Goal: Task Accomplishment & Management: Manage account settings

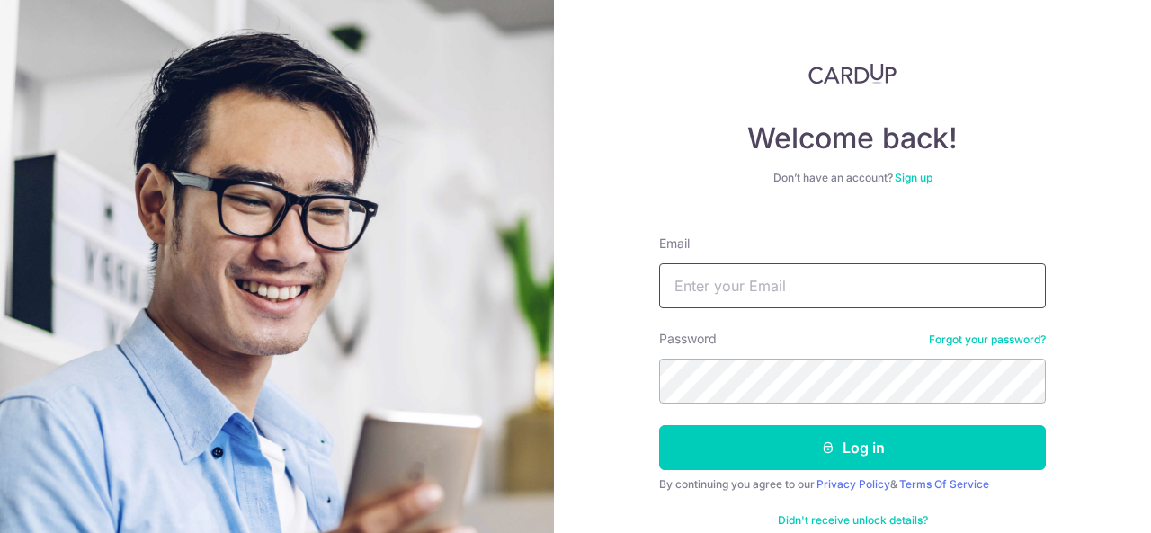
drag, startPoint x: 0, startPoint y: 0, endPoint x: 703, endPoint y: 294, distance: 762.5
click at [703, 294] on input "Email" at bounding box center [852, 286] width 387 height 45
type input "[EMAIL_ADDRESS][DOMAIN_NAME]"
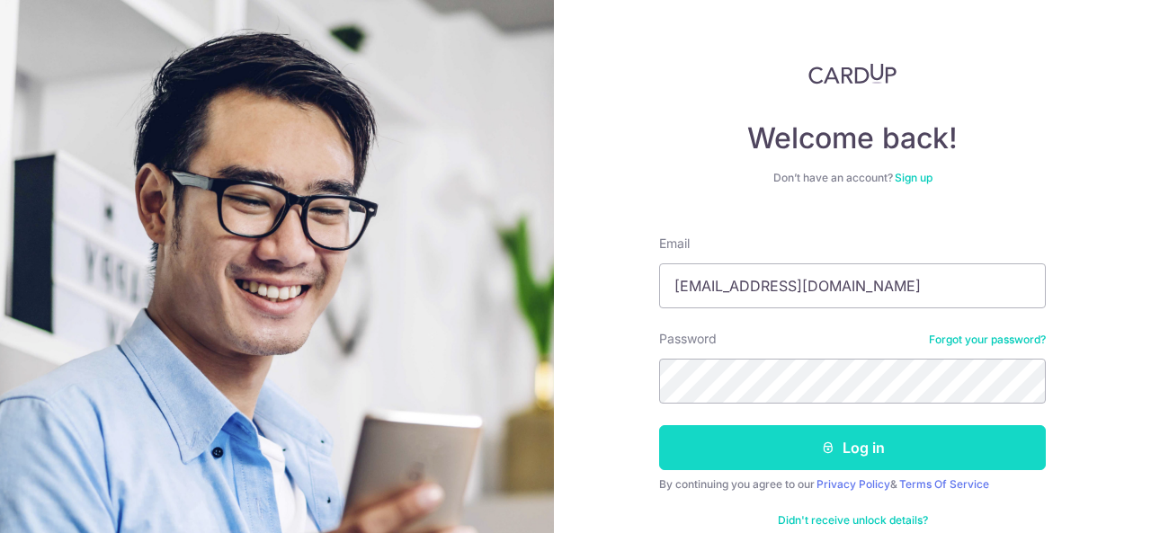
click at [720, 456] on button "Log in" at bounding box center [852, 447] width 387 height 45
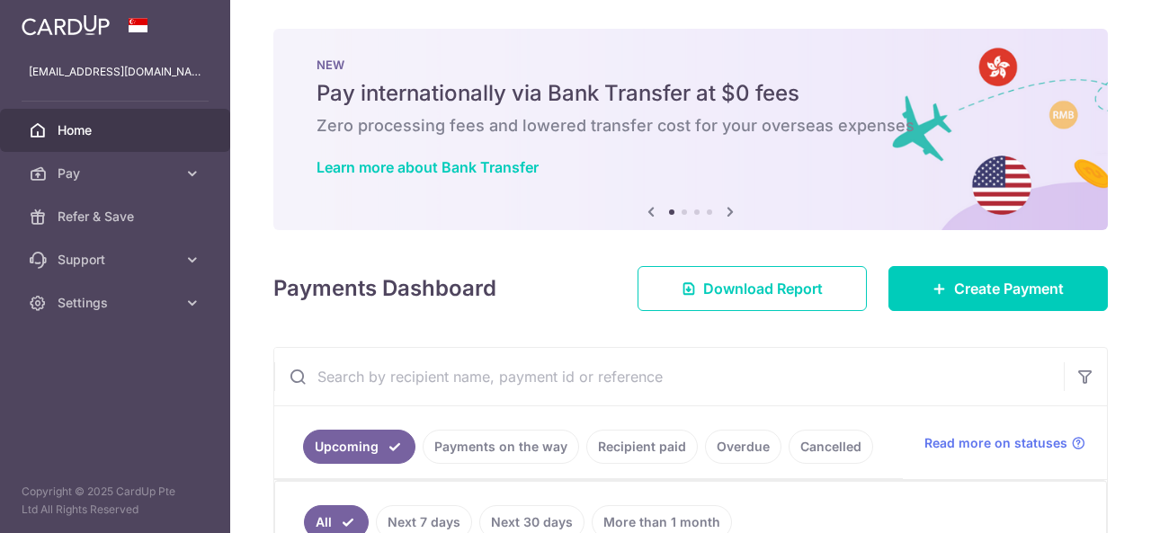
click at [459, 443] on link "Payments on the way" at bounding box center [501, 447] width 157 height 34
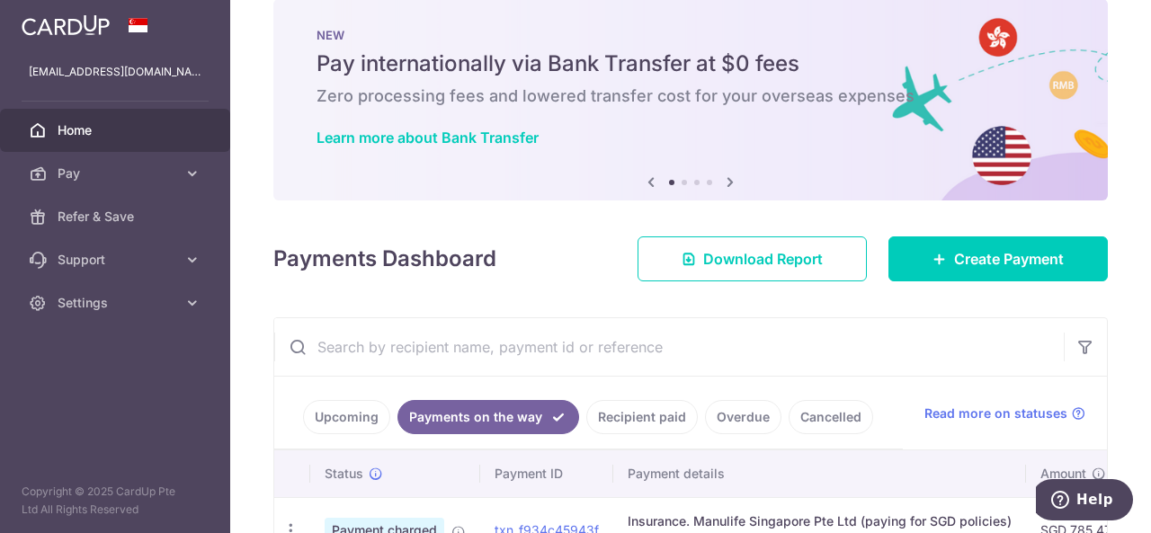
scroll to position [151, 0]
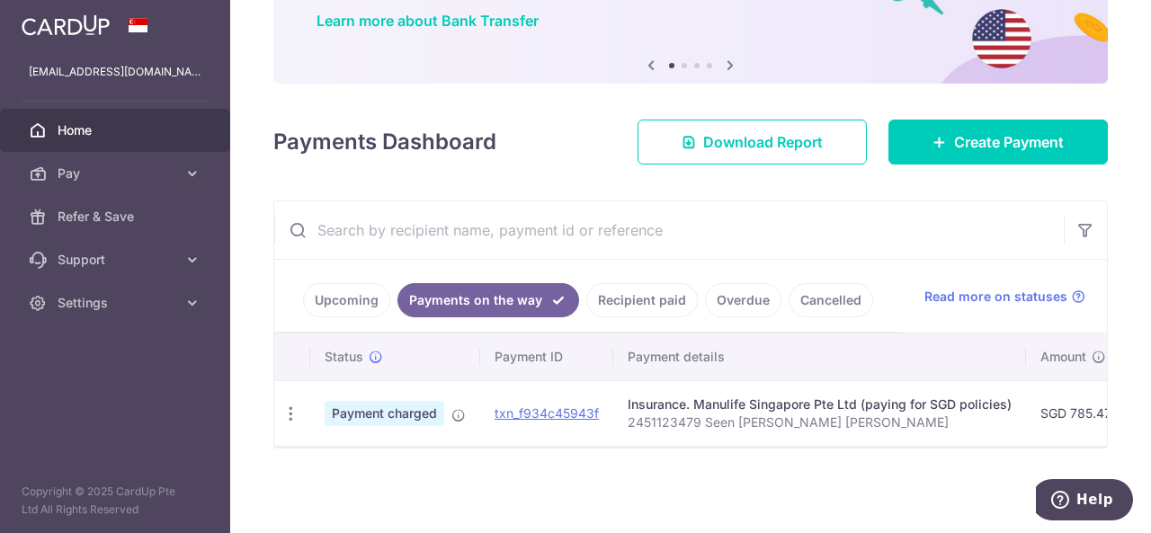
click at [322, 285] on link "Upcoming" at bounding box center [346, 300] width 87 height 34
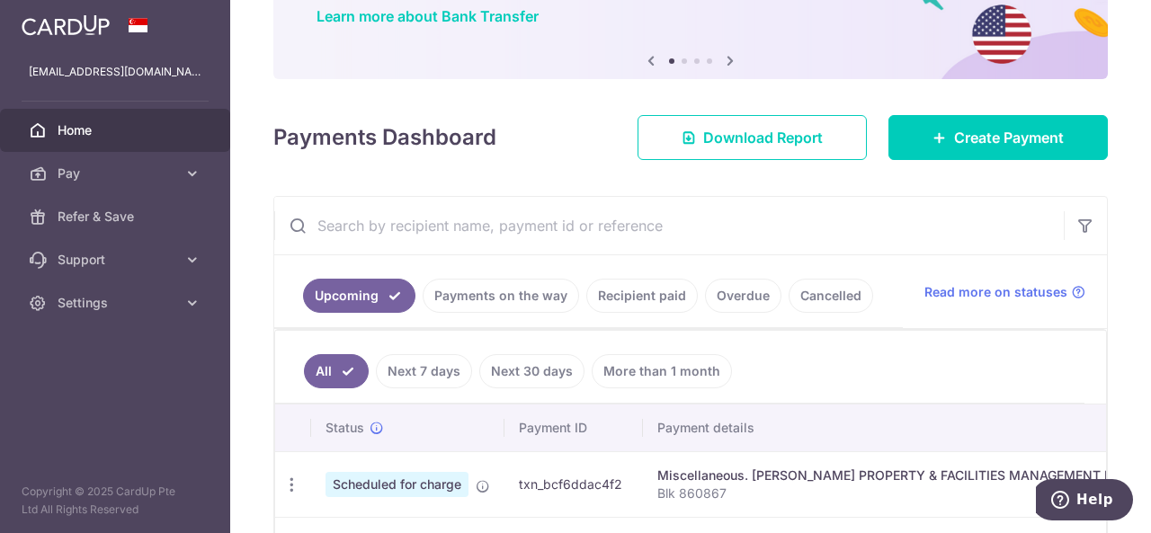
click at [623, 300] on link "Recipient paid" at bounding box center [642, 296] width 112 height 34
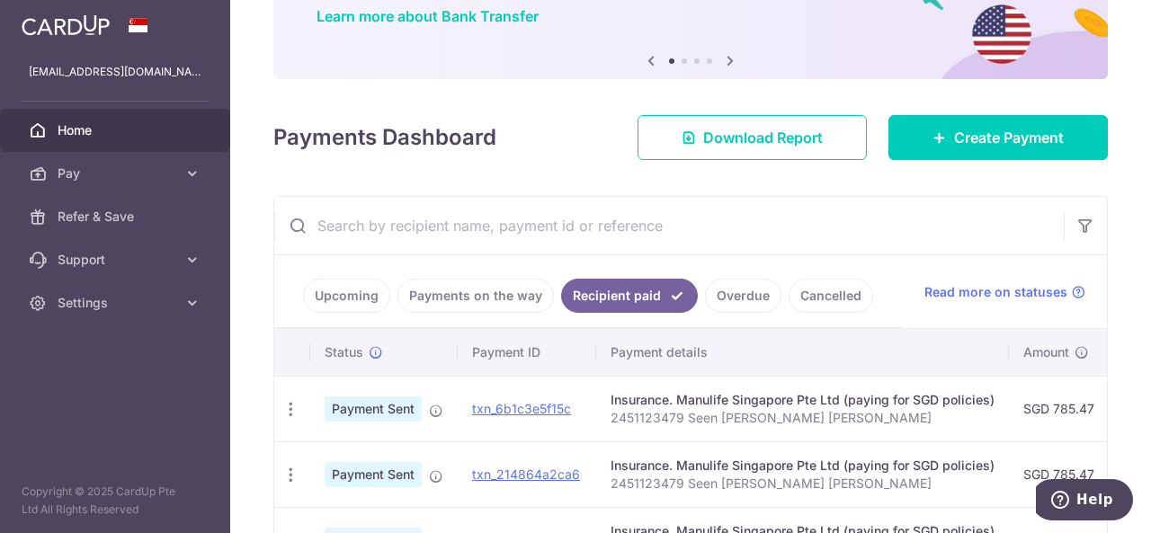
click at [619, 368] on th "Payment details" at bounding box center [802, 352] width 413 height 47
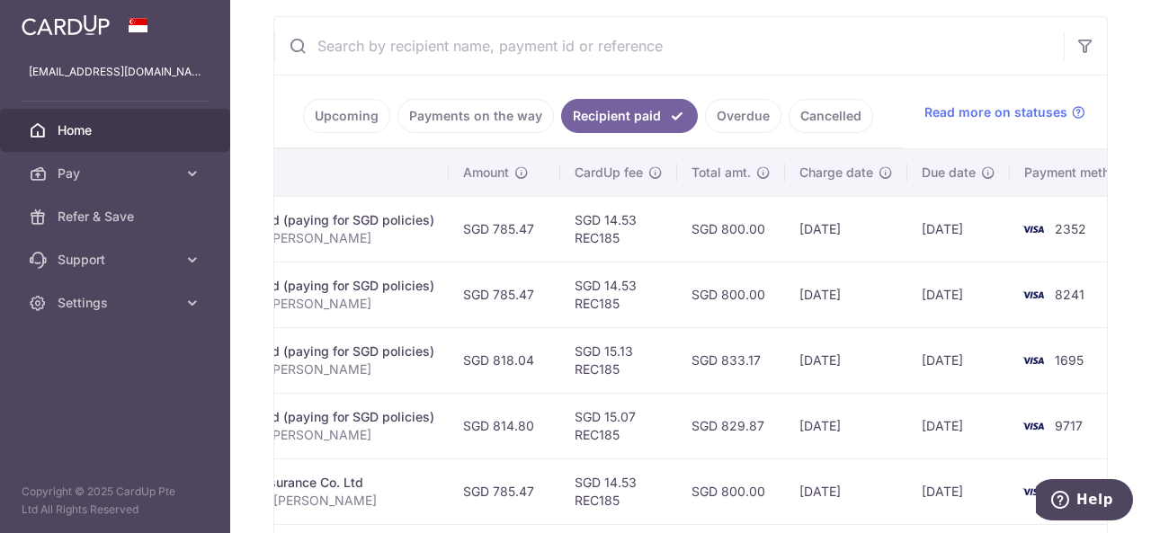
scroll to position [0, 0]
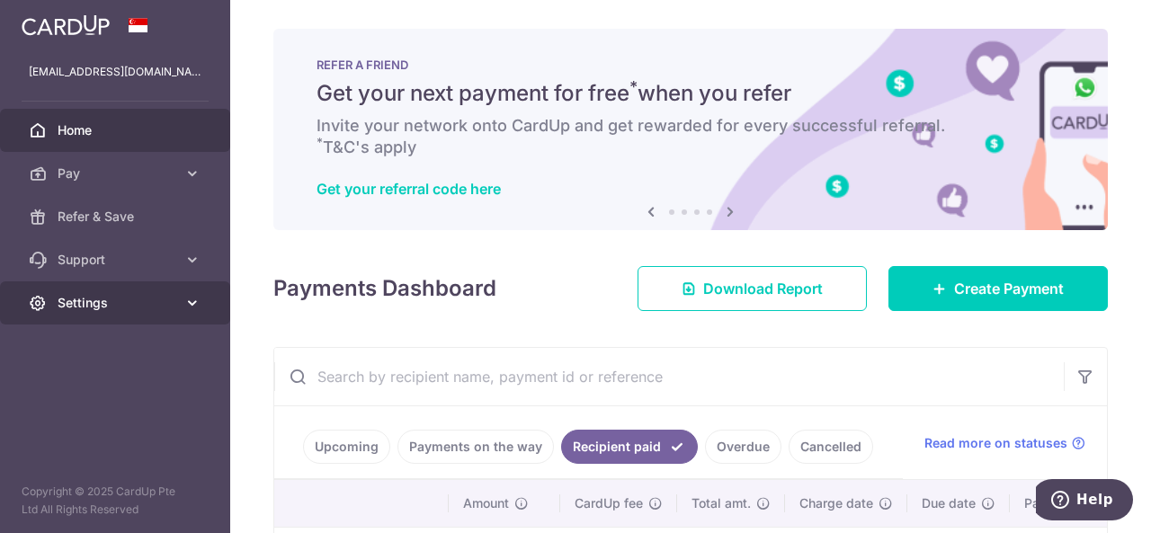
click at [130, 304] on span "Settings" at bounding box center [117, 303] width 119 height 18
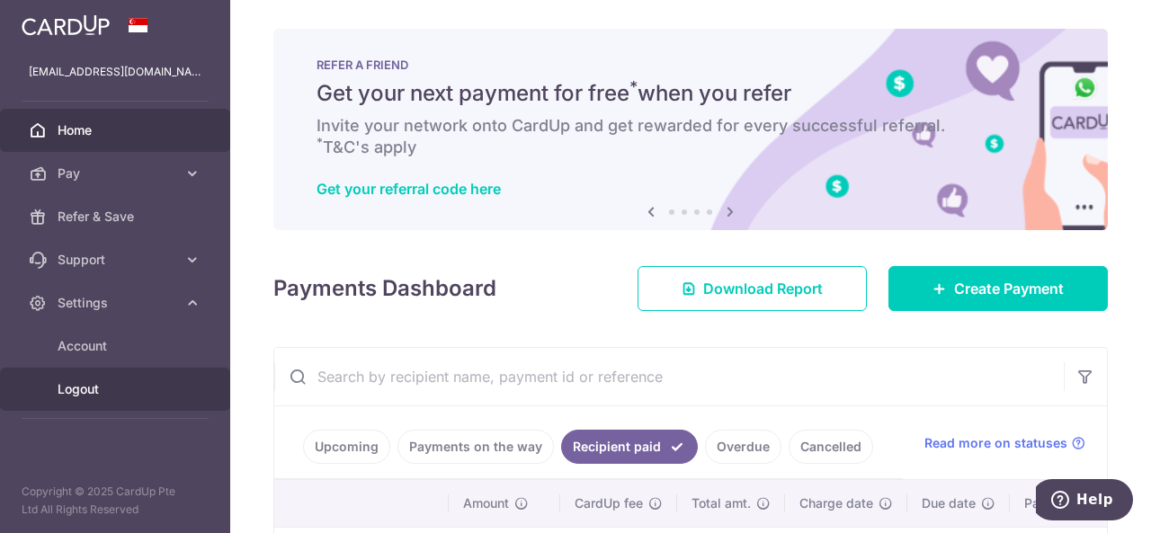
click at [73, 393] on span "Logout" at bounding box center [117, 390] width 119 height 18
